Goal: Information Seeking & Learning: Find specific fact

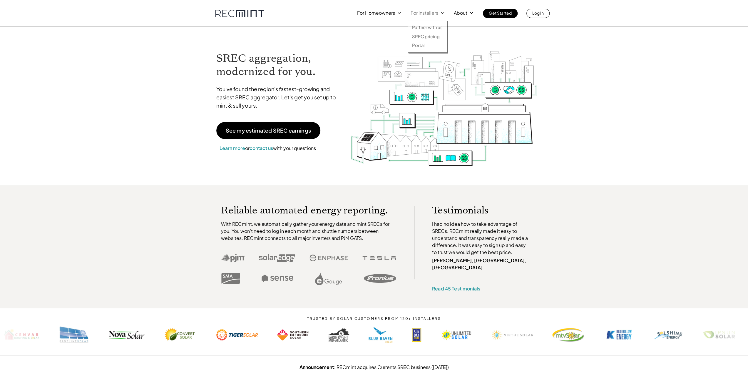
click at [423, 11] on p "For Installers" at bounding box center [425, 13] width 28 height 8
click at [423, 35] on p "SREC pricing" at bounding box center [425, 37] width 27 height 6
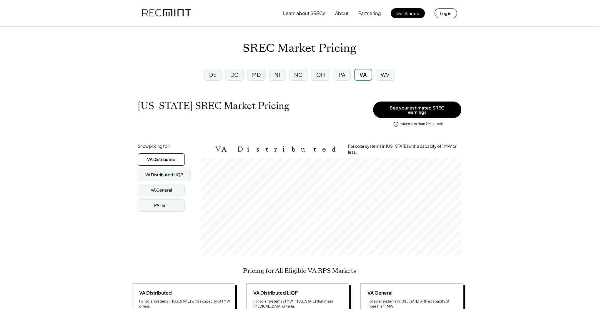
scroll to position [97, 260]
click at [255, 75] on div "MD" at bounding box center [256, 74] width 9 height 7
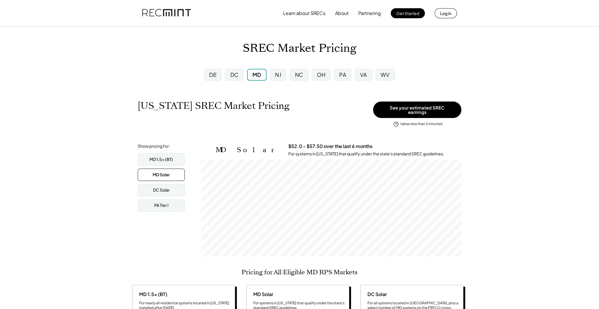
scroll to position [97, 260]
